Goal: Information Seeking & Learning: Learn about a topic

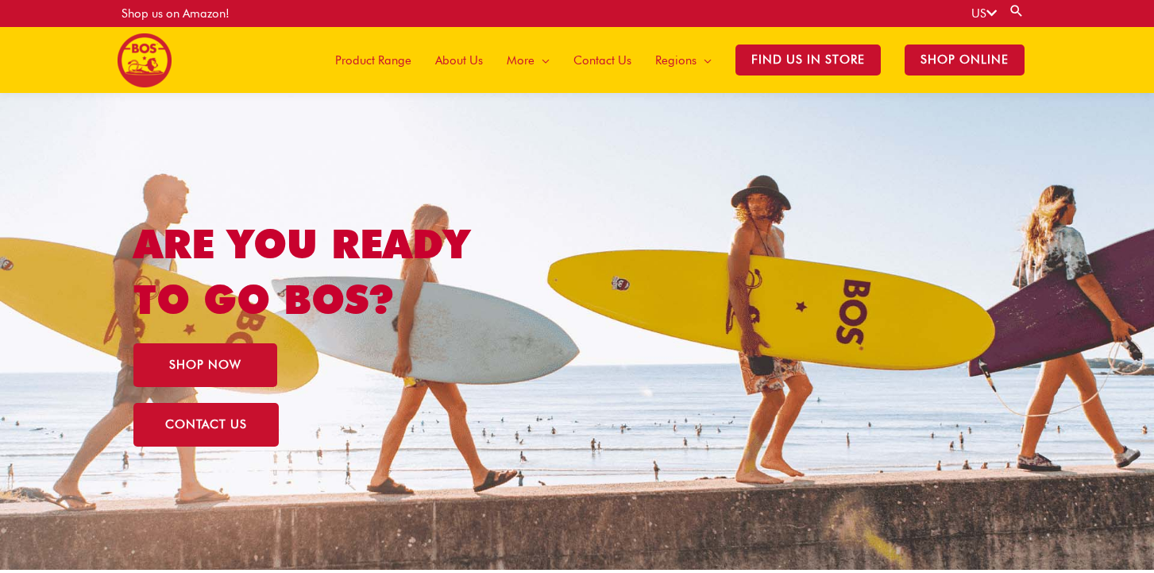
scroll to position [6, 0]
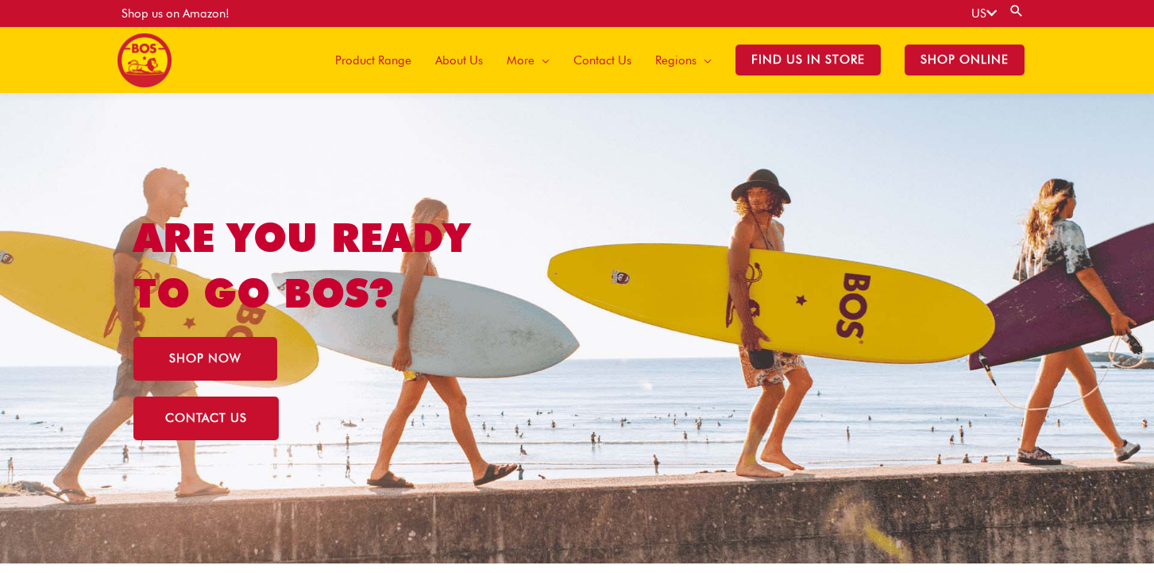
click at [382, 61] on span "Product Range" at bounding box center [373, 61] width 76 height 48
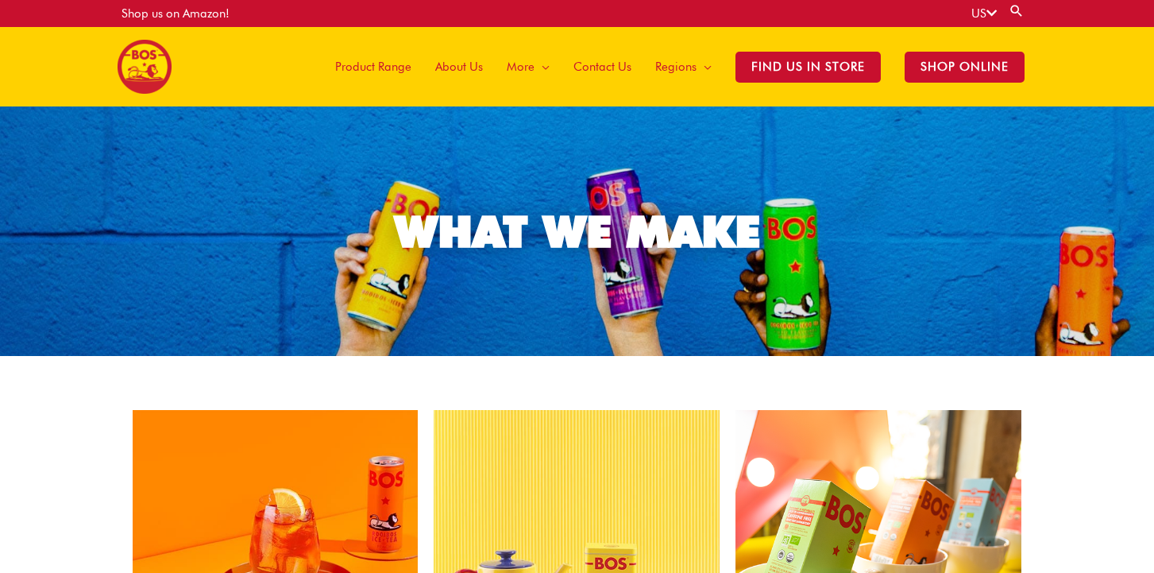
scroll to position [3, 0]
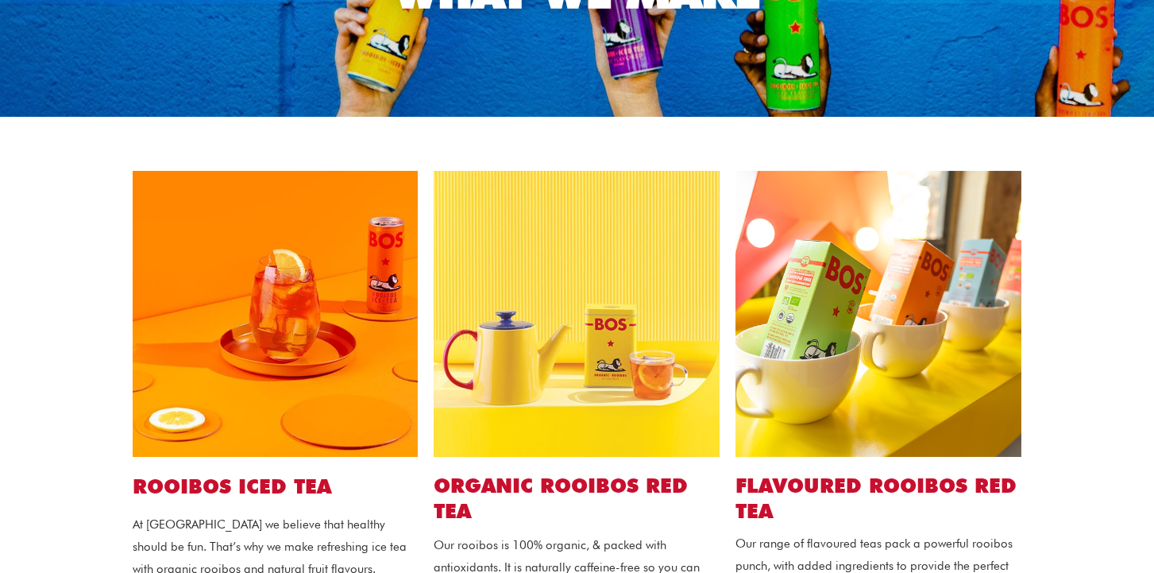
scroll to position [0, 0]
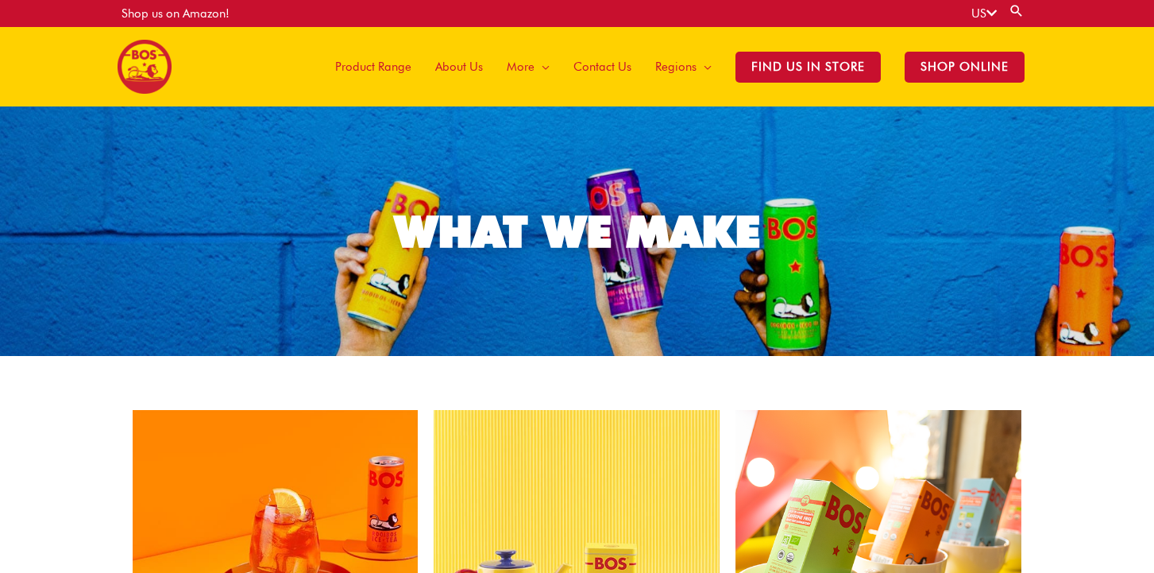
click at [602, 63] on span "Contact Us" at bounding box center [602, 67] width 58 height 48
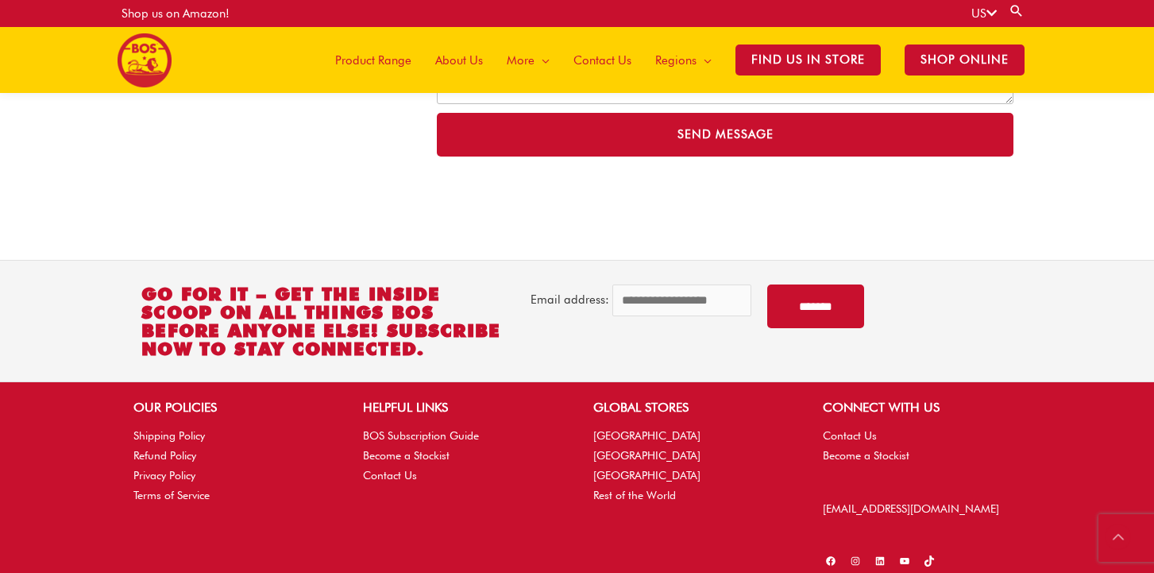
scroll to position [579, 0]
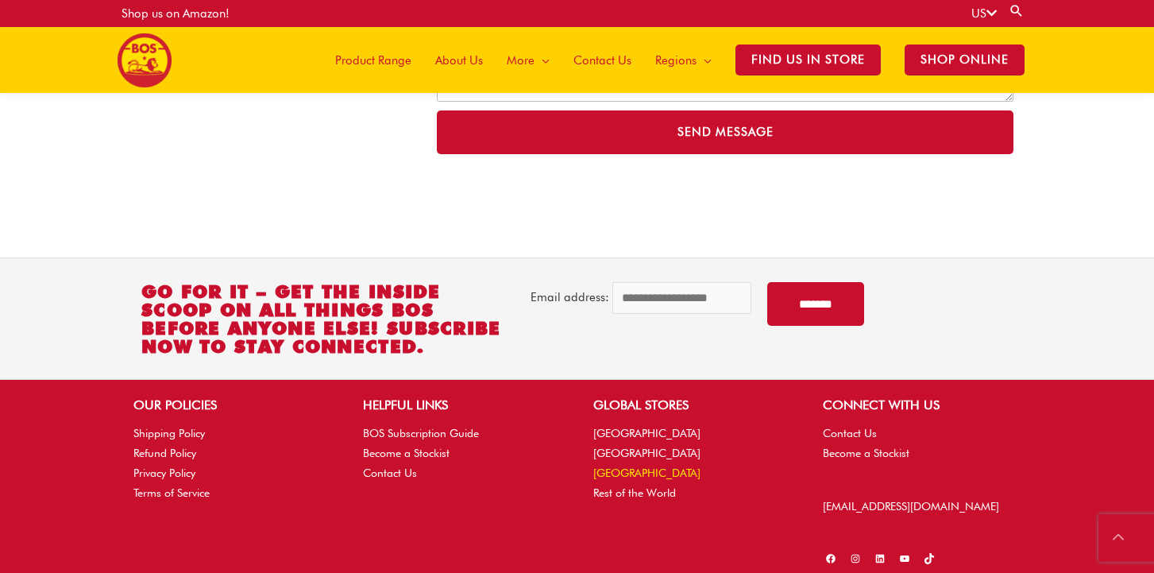
click at [621, 472] on link "[GEOGRAPHIC_DATA]" at bounding box center [646, 472] width 107 height 13
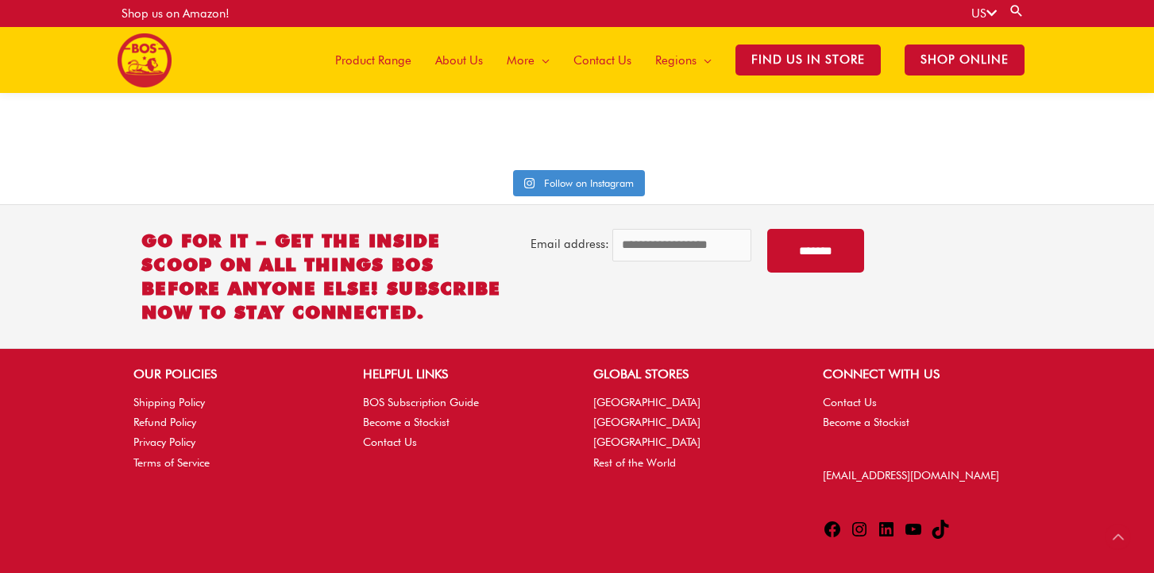
scroll to position [4071, 0]
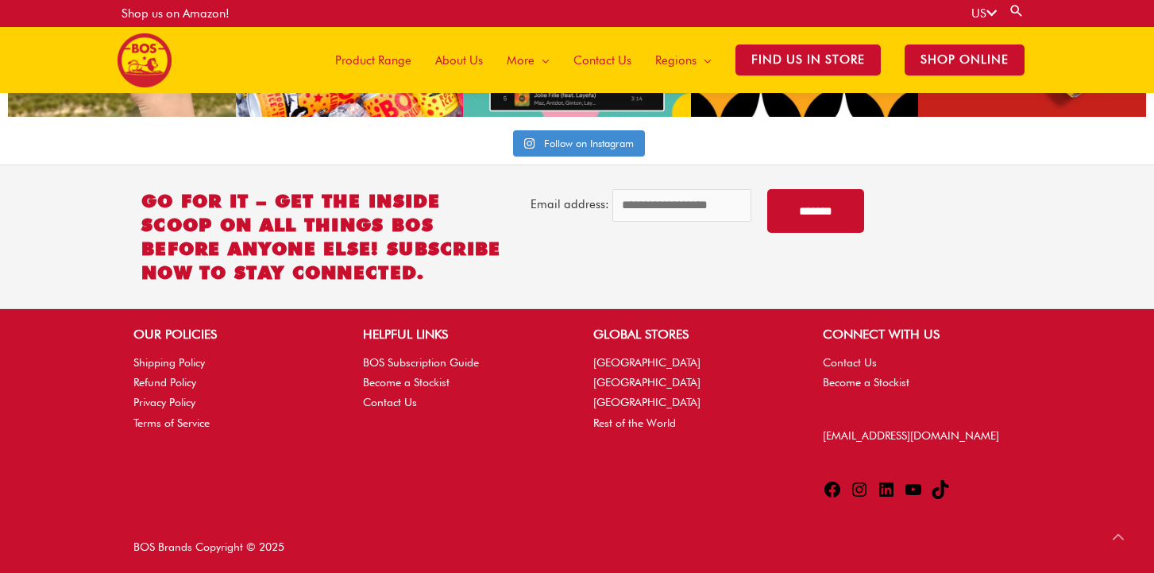
click at [832, 492] on icon at bounding box center [832, 489] width 19 height 19
click at [885, 489] on icon at bounding box center [886, 489] width 19 height 19
click at [383, 403] on link "Contact Us" at bounding box center [390, 402] width 54 height 13
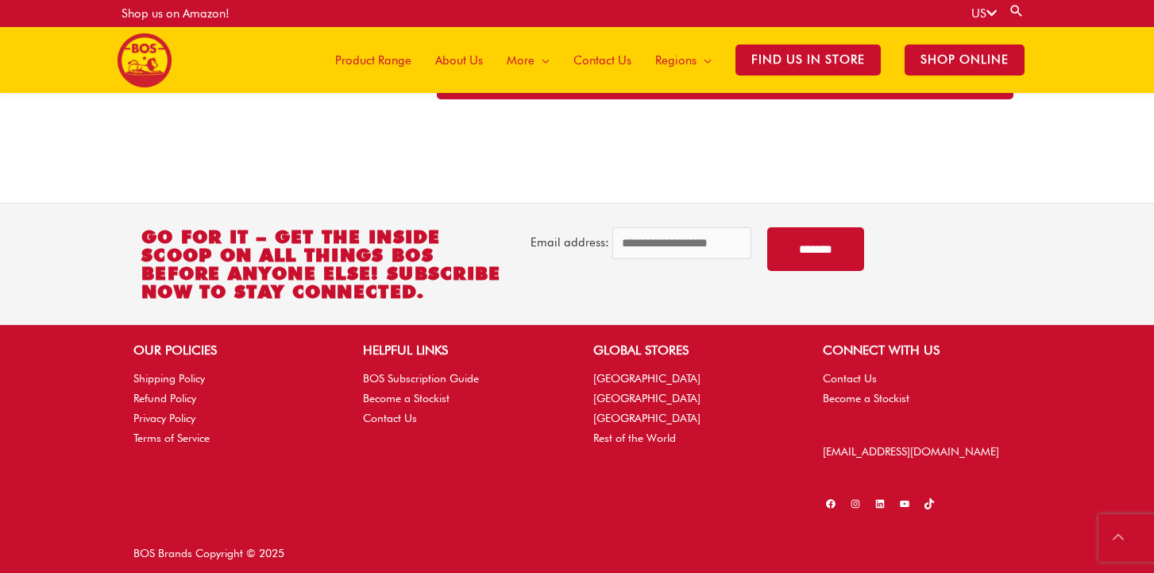
scroll to position [641, 0]
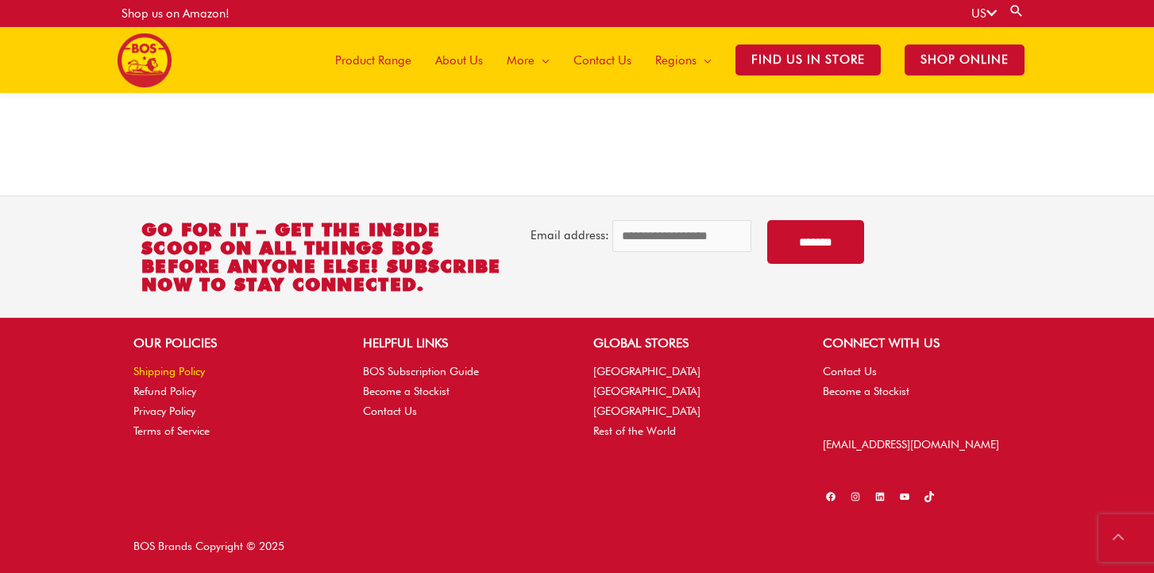
click at [167, 369] on link "Shipping Policy" at bounding box center [168, 371] width 71 height 13
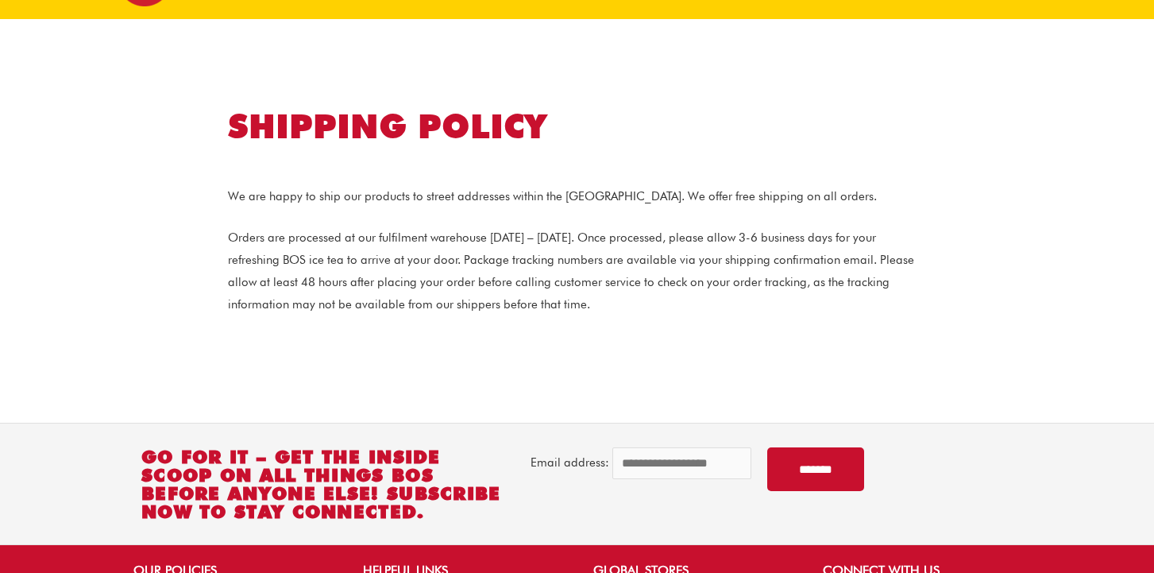
scroll to position [315, 0]
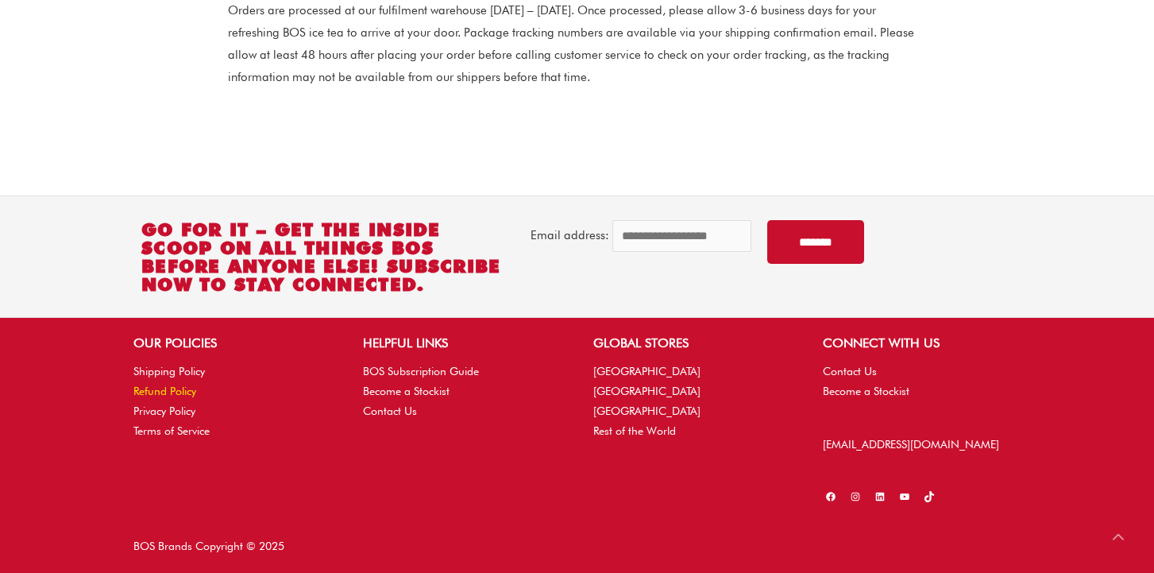
click at [174, 392] on link "Refund Policy" at bounding box center [164, 390] width 63 height 13
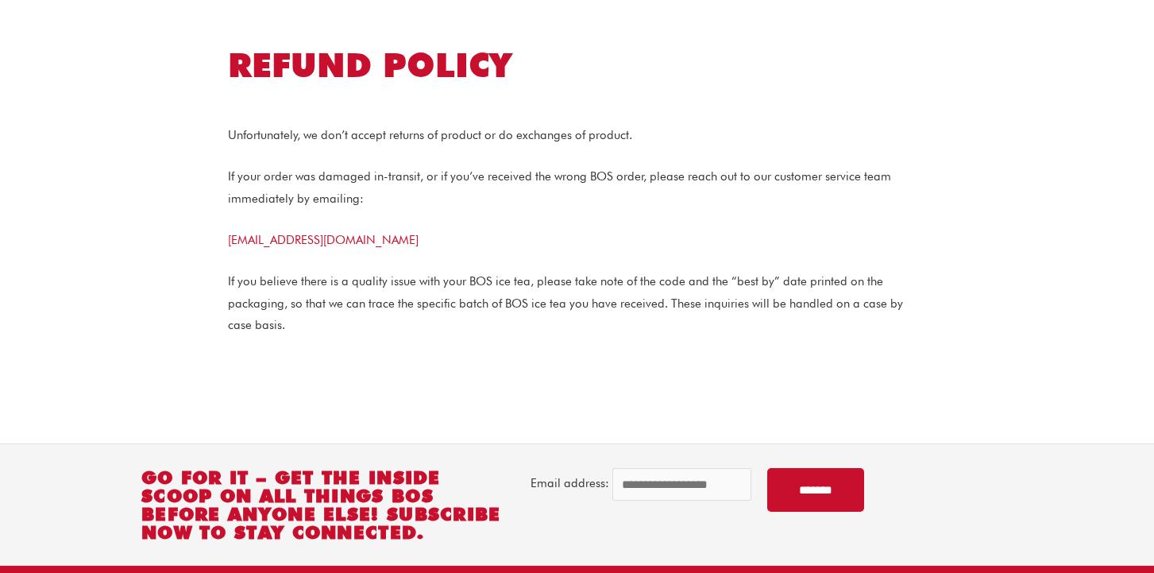
scroll to position [397, 0]
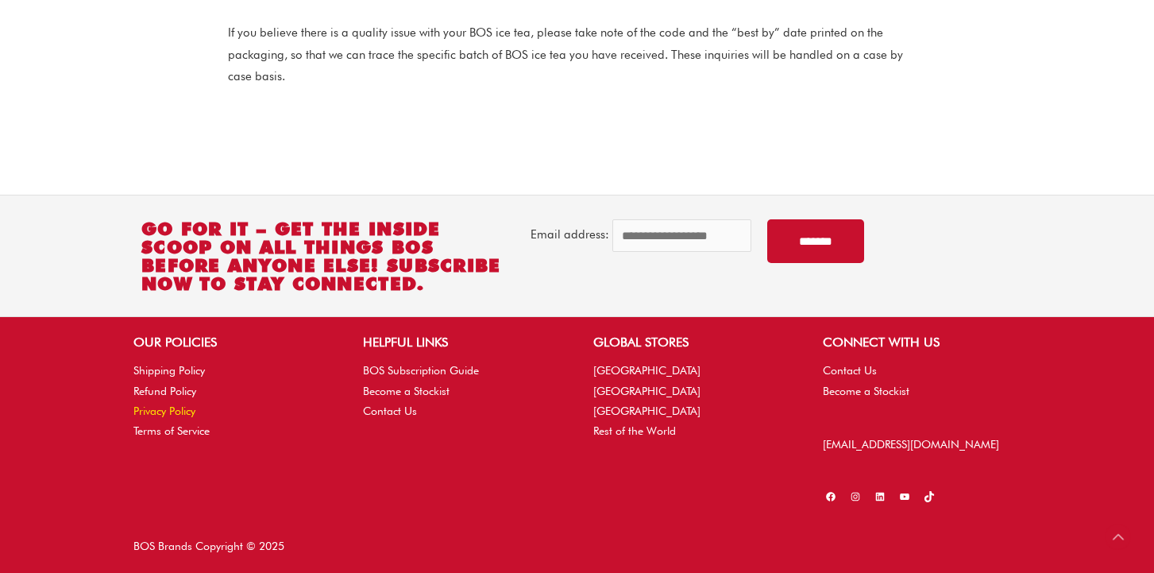
click at [167, 407] on link "Privacy Policy" at bounding box center [164, 410] width 62 height 13
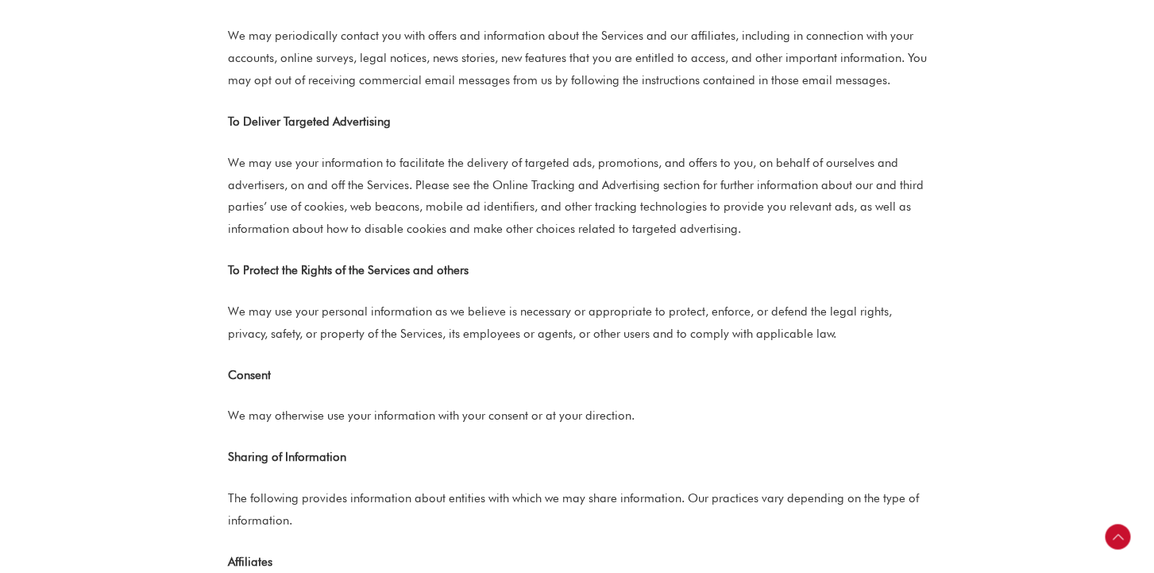
scroll to position [1538, 0]
